Goal: Task Accomplishment & Management: Use online tool/utility

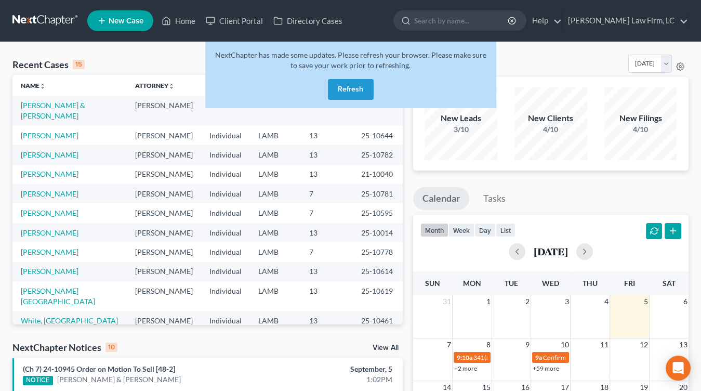
click at [349, 84] on button "Refresh" at bounding box center [351, 89] width 46 height 21
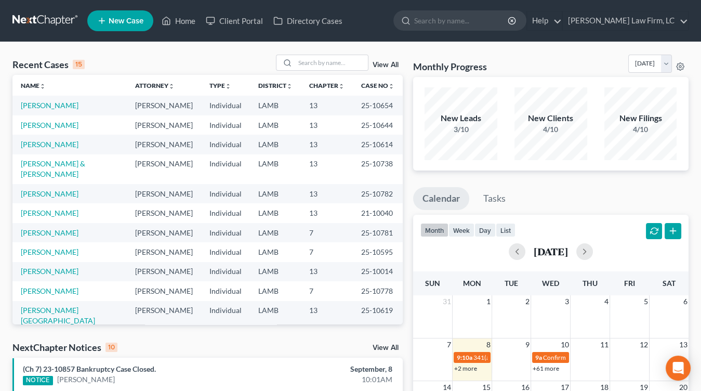
click at [19, 18] on link at bounding box center [45, 20] width 67 height 19
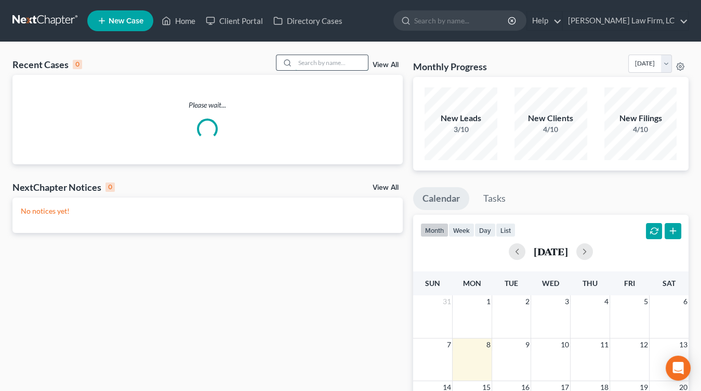
click at [313, 61] on input "search" at bounding box center [331, 62] width 73 height 15
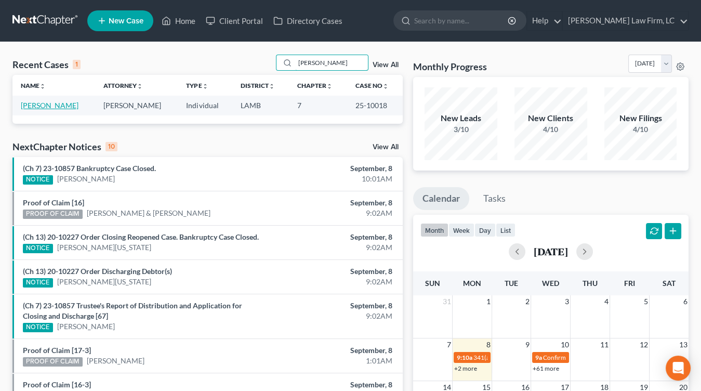
type input "renwick"
click at [59, 108] on link "[PERSON_NAME]" at bounding box center [50, 105] width 58 height 9
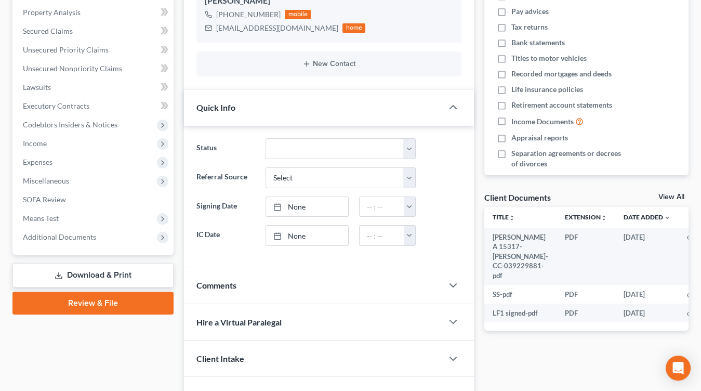
scroll to position [212, 0]
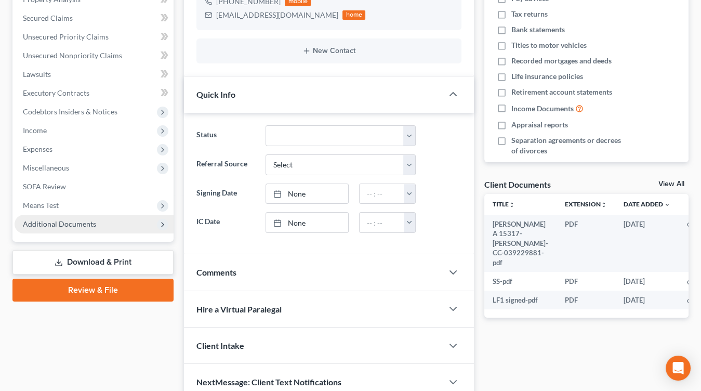
click at [108, 223] on span "Additional Documents" at bounding box center [94, 224] width 159 height 19
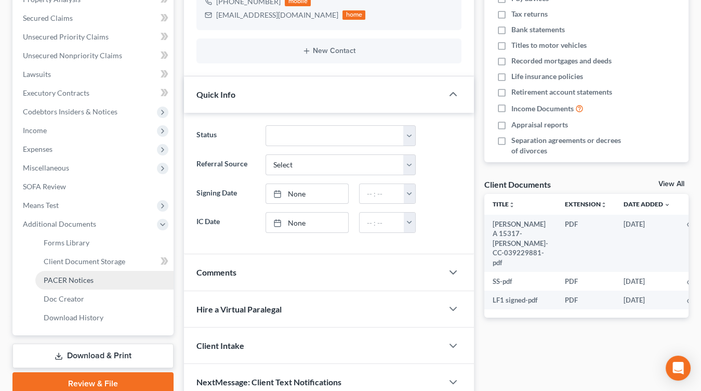
click at [108, 280] on link "PACER Notices" at bounding box center [104, 280] width 138 height 19
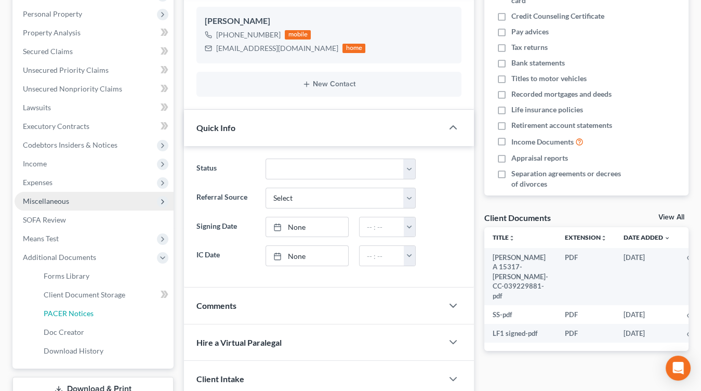
click at [107, 282] on ul "Case Dashboard Payments Invoices Payments Payments Credit Report Client Profile" at bounding box center [94, 145] width 159 height 430
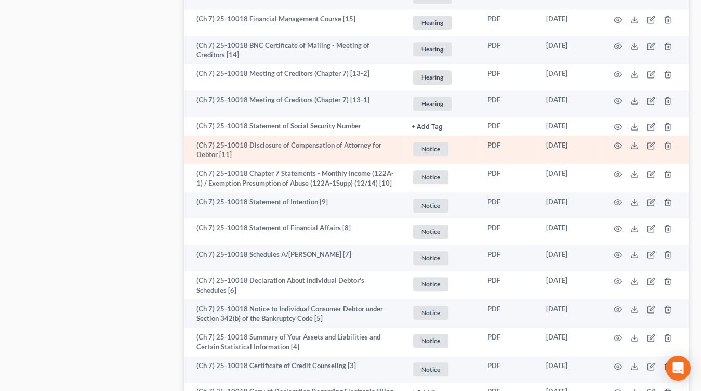
scroll to position [940, 0]
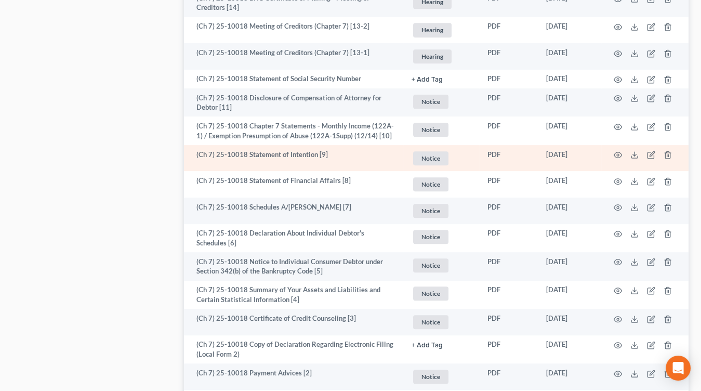
click at [616, 158] on td at bounding box center [645, 158] width 87 height 27
click at [633, 151] on icon at bounding box center [635, 155] width 8 height 8
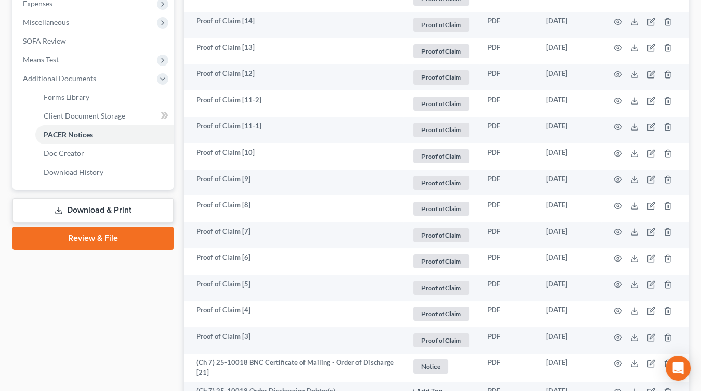
scroll to position [331, 0]
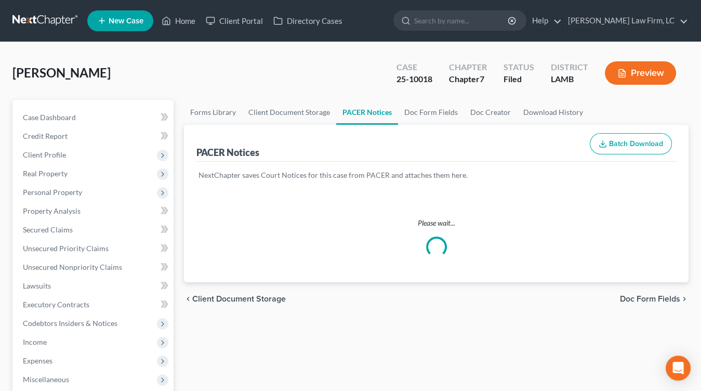
click at [47, 15] on link at bounding box center [45, 20] width 67 height 19
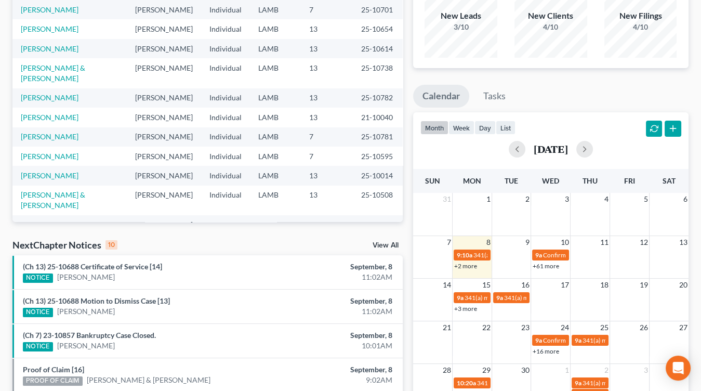
scroll to position [106, 0]
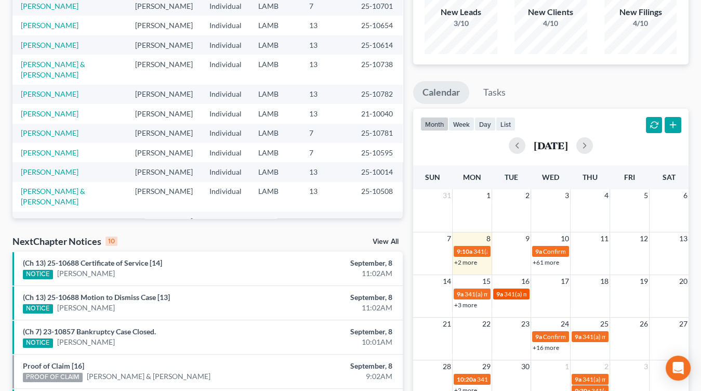
click at [513, 295] on span "341(a) meeting for [PERSON_NAME]" at bounding box center [554, 294] width 100 height 8
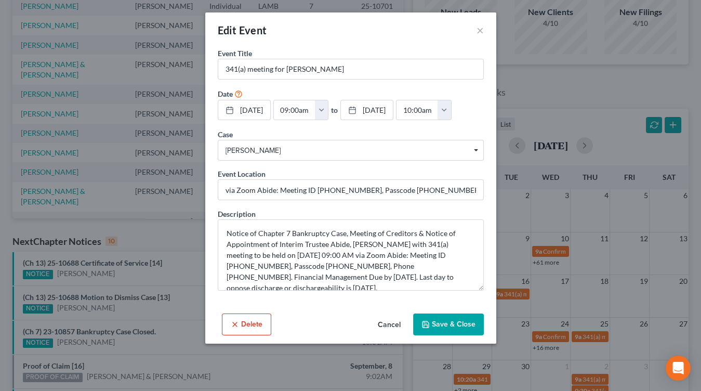
click at [512, 295] on div "Edit Event × Event Title * 341(a) meeting for Jennifer Hopkins Date 9/16/2025 c…" at bounding box center [350, 195] width 701 height 391
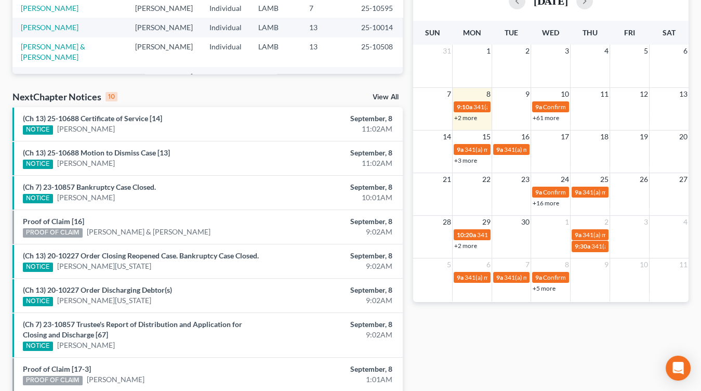
scroll to position [267, 0]
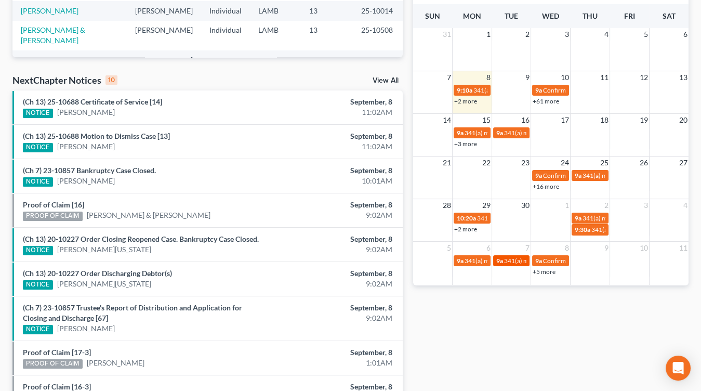
click at [518, 257] on span "341(a) meeting for [PERSON_NAME]" at bounding box center [554, 261] width 100 height 8
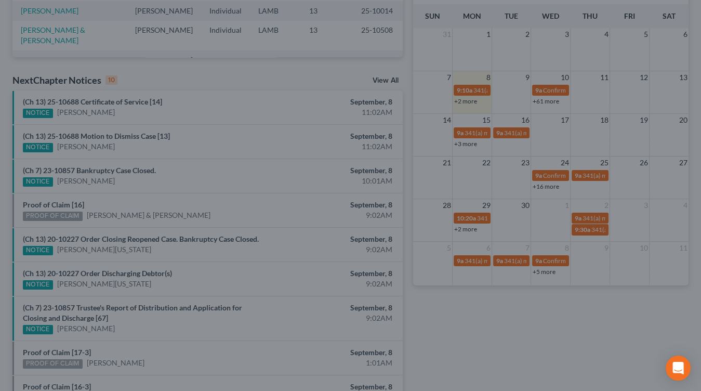
click at [518, 258] on div "Edit Event × Event Title * 341(a) meeting for Kayla Hurst Date 10/7/2025 close …" at bounding box center [350, 195] width 701 height 391
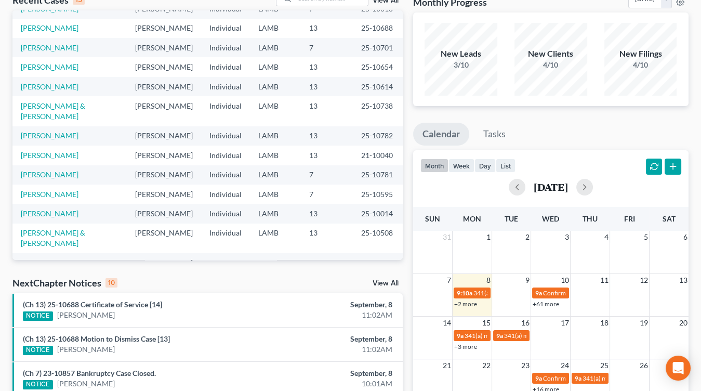
scroll to position [0, 0]
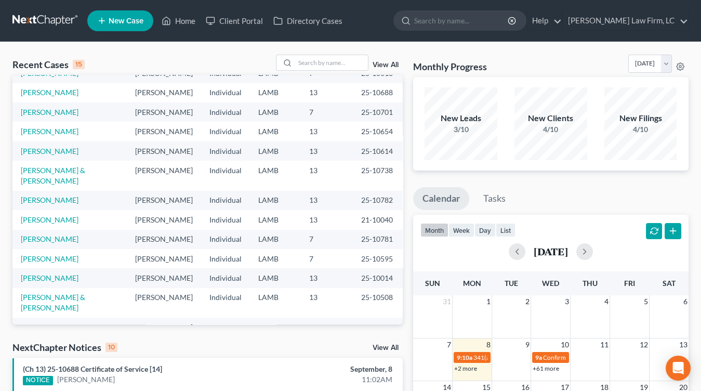
click at [309, 168] on td "13" at bounding box center [327, 176] width 52 height 30
click at [25, 24] on link at bounding box center [45, 20] width 67 height 19
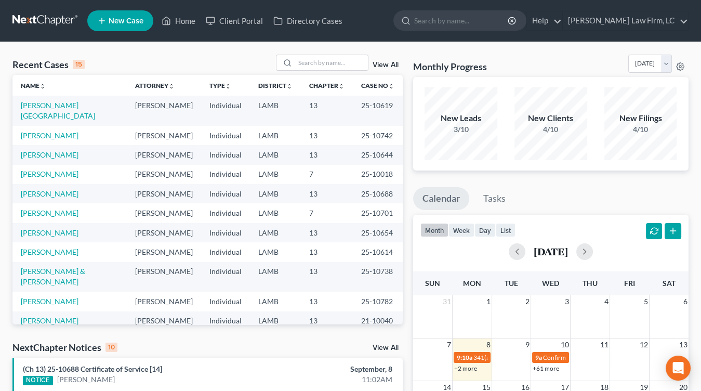
click at [255, 172] on td "LAMB" at bounding box center [275, 174] width 51 height 19
click at [28, 17] on link at bounding box center [45, 20] width 67 height 19
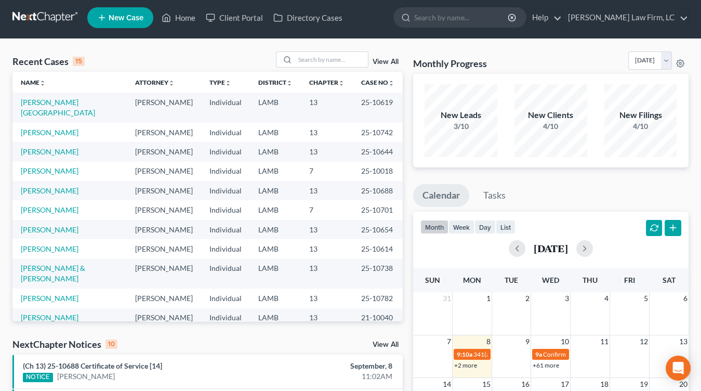
click at [68, 21] on link at bounding box center [45, 17] width 67 height 19
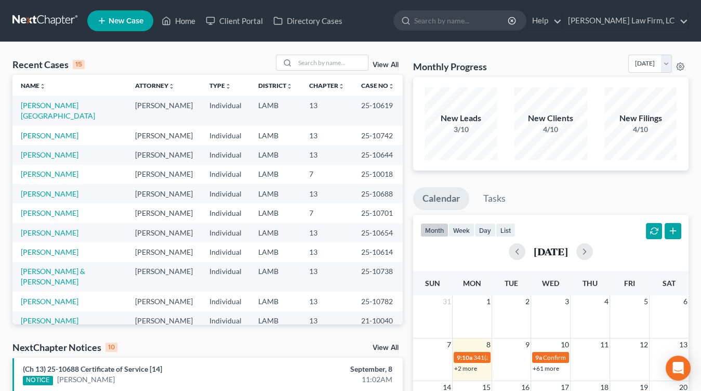
click at [35, 18] on link at bounding box center [45, 20] width 67 height 19
click at [240, 224] on td "Individual" at bounding box center [225, 232] width 49 height 19
click at [353, 165] on td "25-10018" at bounding box center [378, 174] width 50 height 19
click at [55, 21] on link at bounding box center [45, 20] width 67 height 19
click at [31, 16] on link at bounding box center [45, 20] width 67 height 19
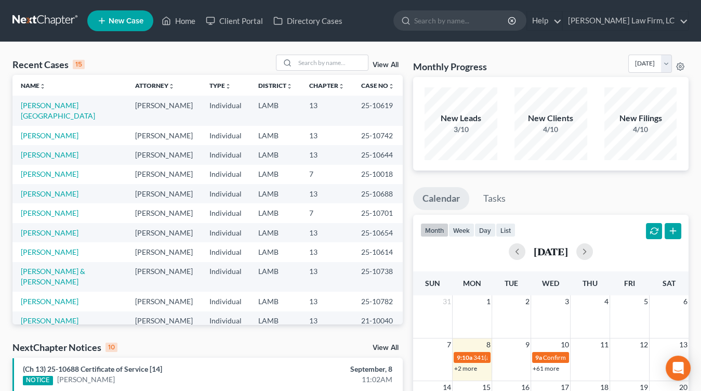
click at [32, 27] on link at bounding box center [45, 20] width 67 height 19
click at [337, 190] on td "13" at bounding box center [327, 193] width 52 height 19
click at [67, 22] on link at bounding box center [45, 20] width 67 height 19
click at [43, 5] on nav "Home New Case Client Portal Directory Cases Dickson Law Firm, LC mdd@dicksonlaw…" at bounding box center [350, 21] width 701 height 42
click at [36, 26] on link at bounding box center [45, 20] width 67 height 19
